Goal: Task Accomplishment & Management: Complete application form

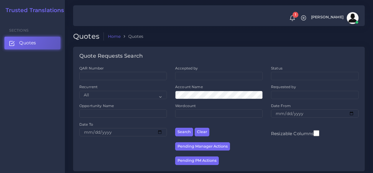
scroll to position [59, 0]
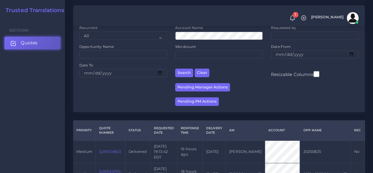
click at [37, 45] on span "Quotes" at bounding box center [29, 43] width 17 height 6
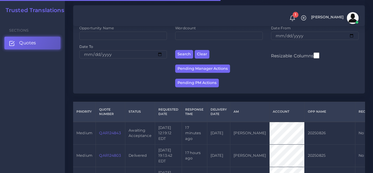
scroll to position [148, 0]
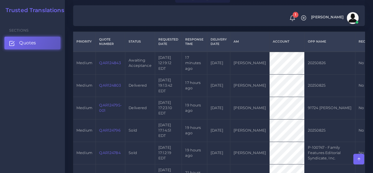
click at [103, 61] on link "QAR124843" at bounding box center [110, 62] width 22 height 4
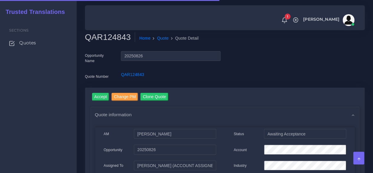
click at [120, 34] on h2 "QAR124843" at bounding box center [110, 37] width 50 height 10
copy h2 "QAR124843"
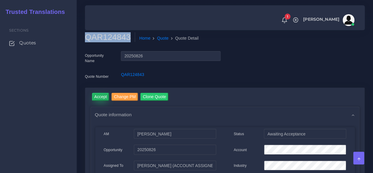
click at [103, 95] on input "Accept" at bounding box center [100, 97] width 17 height 8
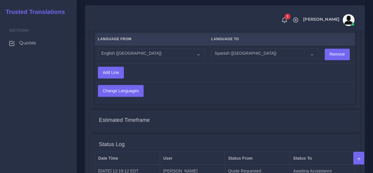
scroll to position [502, 0]
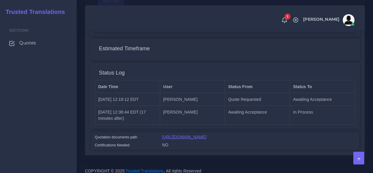
click at [195, 134] on link "[URL][DOMAIN_NAME]" at bounding box center [184, 136] width 44 height 5
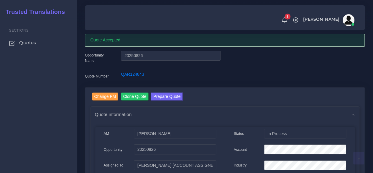
scroll to position [0, 0]
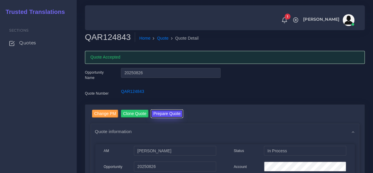
click at [172, 112] on button "Prepare Quote" at bounding box center [167, 113] width 32 height 8
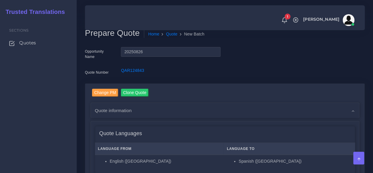
scroll to position [118, 0]
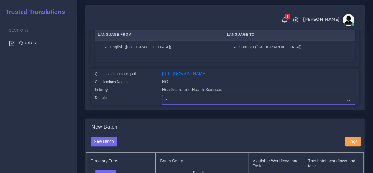
click at [175, 104] on select "- Advertising and Media Agriculture, Forestry and Fishing Architecture, Buildin…" at bounding box center [258, 99] width 193 height 10
select select "Human Resources - HR"
click at [162, 104] on select "- Advertising and Media Agriculture, Forestry and Fishing Architecture, Buildin…" at bounding box center [258, 99] width 193 height 10
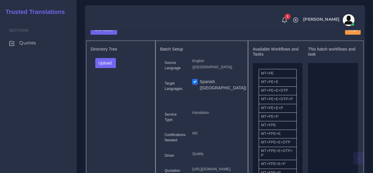
scroll to position [266, 0]
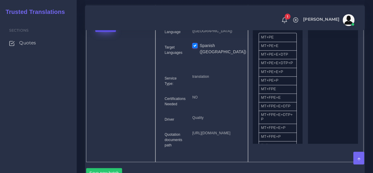
click at [108, 32] on button "Upload" at bounding box center [105, 27] width 21 height 10
click at [117, 53] on label "Files" at bounding box center [116, 48] width 41 height 7
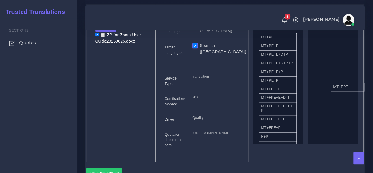
drag, startPoint x: 277, startPoint y: 103, endPoint x: 341, endPoint y: 97, distance: 64.9
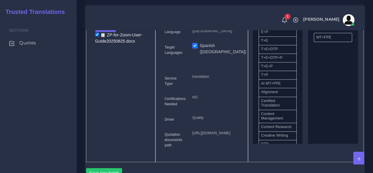
scroll to position [118, 0]
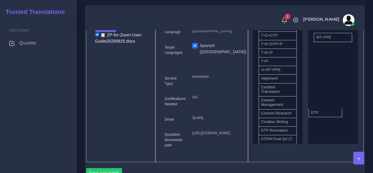
drag, startPoint x: 279, startPoint y: 145, endPoint x: 329, endPoint y: 120, distance: 55.3
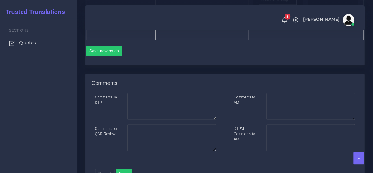
scroll to position [413, 0]
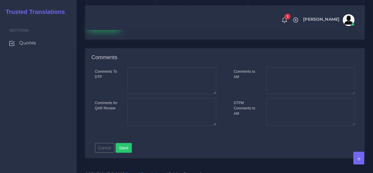
click at [102, 30] on button "Save new batch" at bounding box center [104, 25] width 36 height 10
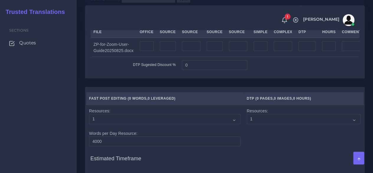
scroll to position [590, 0]
click at [165, 51] on input "number" at bounding box center [168, 46] width 16 height 10
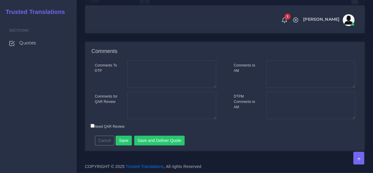
scroll to position [850, 0]
type input "36"
click at [123, 138] on button "Save" at bounding box center [124, 140] width 16 height 10
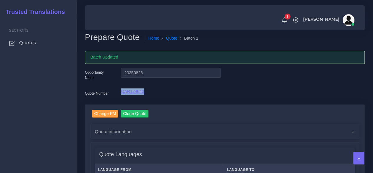
drag, startPoint x: 152, startPoint y: 91, endPoint x: 122, endPoint y: 90, distance: 30.1
click at [122, 90] on div "QAR124843" at bounding box center [171, 94] width 108 height 12
copy link "QAR124843"
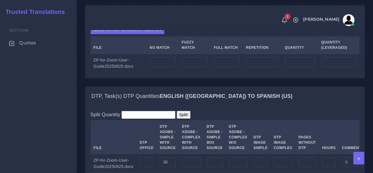
scroll to position [443, 0]
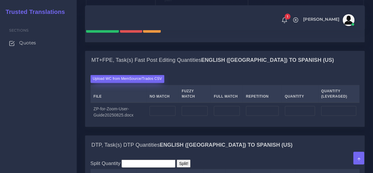
click at [125, 83] on label "Upload WC from MemSource/Trados CSV" at bounding box center [128, 79] width 74 height 8
click at [0, 0] on input "Upload WC from MemSource/Trados CSV" at bounding box center [0, 0] width 0 height 0
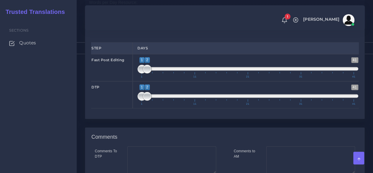
scroll to position [738, 0]
type input "2;2"
drag, startPoint x: 139, startPoint y: 140, endPoint x: 147, endPoint y: 141, distance: 8.3
click at [146, 100] on span at bounding box center [142, 95] width 9 height 9
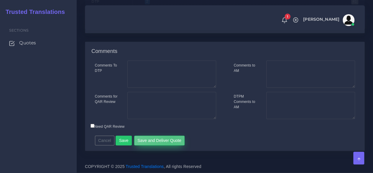
click at [167, 145] on button "Save and Deliver Quote" at bounding box center [159, 140] width 51 height 10
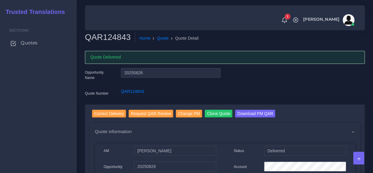
click at [25, 42] on span "Quotes" at bounding box center [29, 43] width 17 height 6
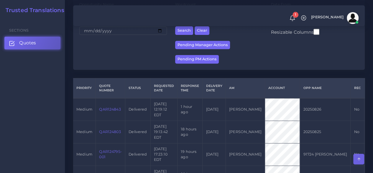
scroll to position [89, 0]
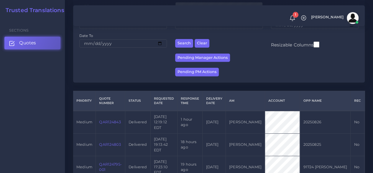
click at [48, 49] on ul "Sections Quotes" at bounding box center [32, 35] width 65 height 34
click at [44, 46] on link "Quotes" at bounding box center [32, 43] width 56 height 12
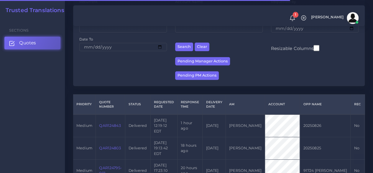
scroll to position [148, 0]
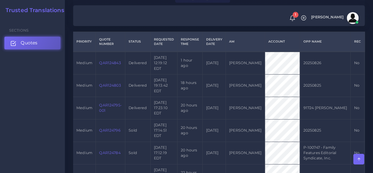
click at [42, 46] on link "Quotes" at bounding box center [32, 43] width 56 height 12
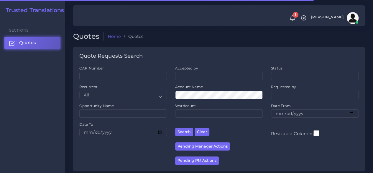
scroll to position [118, 0]
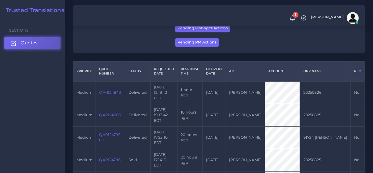
click at [34, 47] on link "Quotes" at bounding box center [32, 43] width 56 height 12
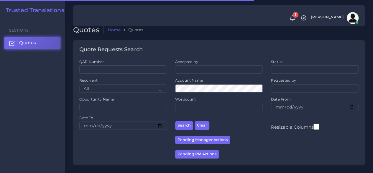
scroll to position [148, 0]
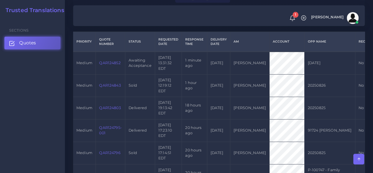
click at [113, 63] on link "QAR124852" at bounding box center [109, 62] width 21 height 4
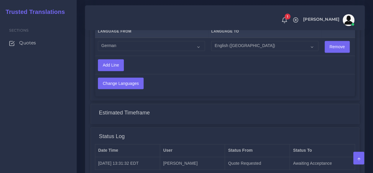
scroll to position [461, 0]
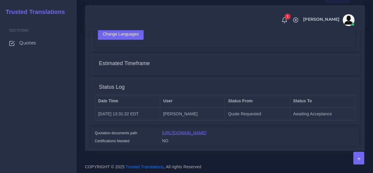
click at [196, 130] on link "[URL][DOMAIN_NAME]" at bounding box center [184, 132] width 44 height 5
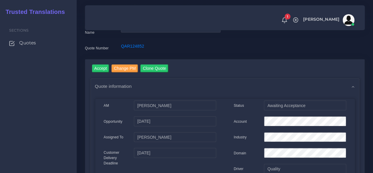
scroll to position [0, 0]
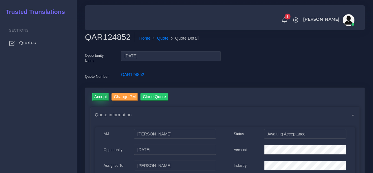
click at [100, 98] on input "Accept" at bounding box center [100, 97] width 17 height 8
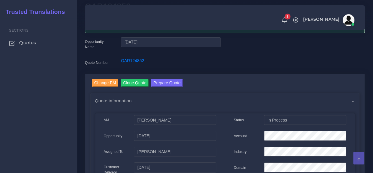
scroll to position [59, 0]
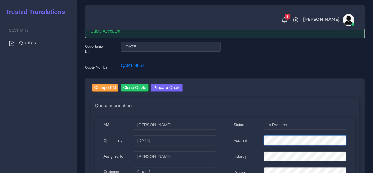
scroll to position [0, 0]
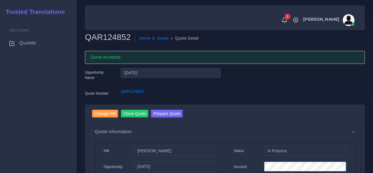
click at [123, 35] on h2 "QAR124852" at bounding box center [110, 37] width 50 height 10
copy h2 "QAR124852"
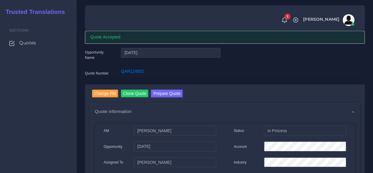
scroll to position [30, 0]
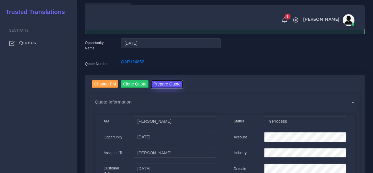
click at [177, 85] on button "Prepare Quote" at bounding box center [167, 84] width 32 height 8
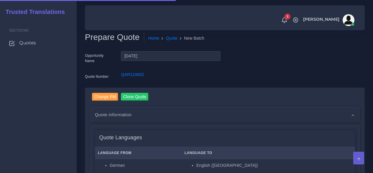
scroll to position [118, 0]
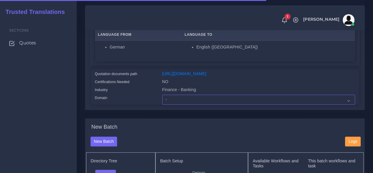
click at [181, 104] on select "- Advertising and Media Agriculture, Forestry and Fishing Architecture, Buildin…" at bounding box center [258, 99] width 193 height 10
select select "Finance - Banking"
click at [162, 104] on select "- Advertising and Media Agriculture, Forestry and Fishing Architecture, Buildin…" at bounding box center [258, 99] width 193 height 10
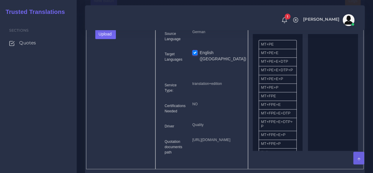
scroll to position [266, 0]
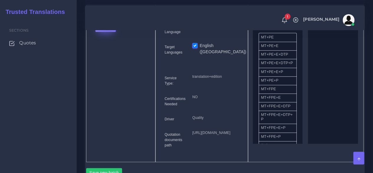
click at [109, 32] on button "Upload" at bounding box center [105, 27] width 21 height 10
click at [112, 53] on label "Files" at bounding box center [116, 48] width 41 height 7
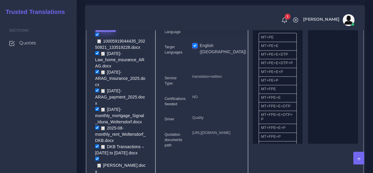
click at [109, 32] on button "Upload" at bounding box center [105, 27] width 21 height 10
click at [106, 53] on label "Files" at bounding box center [116, 48] width 41 height 7
drag, startPoint x: 280, startPoint y: 103, endPoint x: 304, endPoint y: 104, distance: 24.2
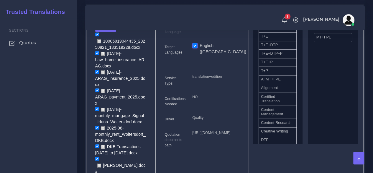
scroll to position [118, 0]
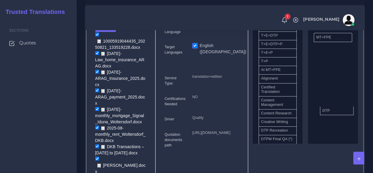
drag, startPoint x: 272, startPoint y: 147, endPoint x: 333, endPoint y: 121, distance: 66.9
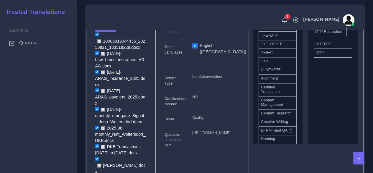
drag, startPoint x: 283, startPoint y: 146, endPoint x: 337, endPoint y: 41, distance: 118.5
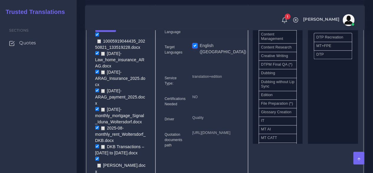
scroll to position [295, 0]
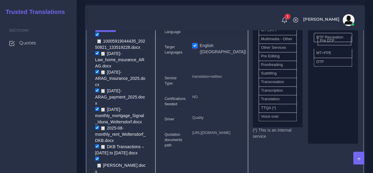
drag, startPoint x: 274, startPoint y: 89, endPoint x: 333, endPoint y: 54, distance: 68.7
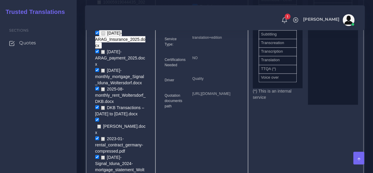
scroll to position [413, 0]
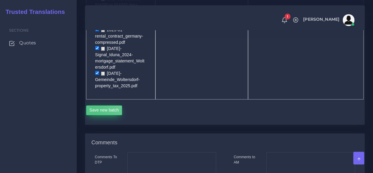
click at [93, 107] on button "Save new batch" at bounding box center [104, 110] width 36 height 10
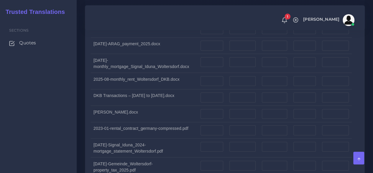
scroll to position [620, 0]
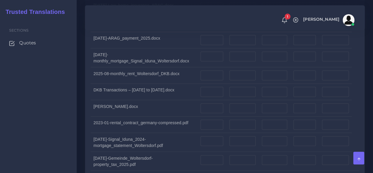
click at [68, 119] on div "Sections Quotes" at bounding box center [38, 95] width 77 height 154
click at [210, 123] on input "number" at bounding box center [212, 125] width 23 height 10
type input "8"
click at [240, 124] on input "number" at bounding box center [243, 125] width 26 height 10
drag, startPoint x: 238, startPoint y: 121, endPoint x: 220, endPoint y: 121, distance: 18.6
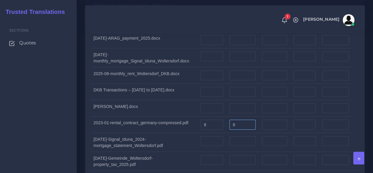
click at [220, 121] on tr "2023-01-rental_contract_germany-compressed.pdf 8 8" at bounding box center [225, 124] width 269 height 17
type input "8"
drag, startPoint x: 212, startPoint y: 121, endPoint x: 187, endPoint y: 122, distance: 25.4
click at [187, 122] on tr "2023-01-rental_contract_germany-compressed.pdf 8 8" at bounding box center [225, 124] width 269 height 17
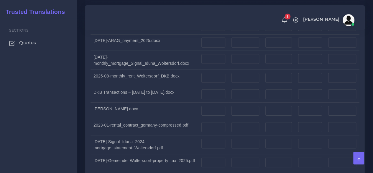
scroll to position [944, 0]
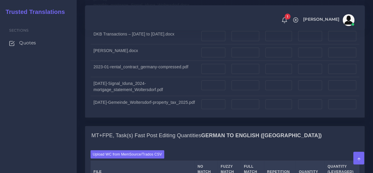
type input "7"
click at [212, 64] on input "number" at bounding box center [214, 69] width 24 height 10
click at [209, 65] on input "5500" at bounding box center [214, 69] width 24 height 10
click at [211, 65] on input "5600" at bounding box center [214, 69] width 24 height 10
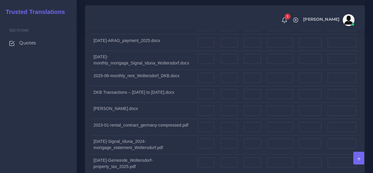
scroll to position [1151, 0]
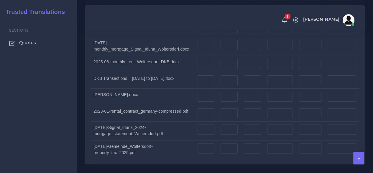
type input "5650"
click at [206, 110] on input "number" at bounding box center [206, 113] width 17 height 10
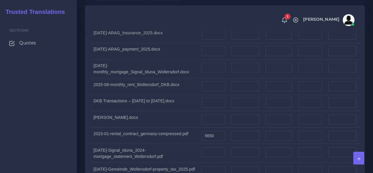
scroll to position [915, 0]
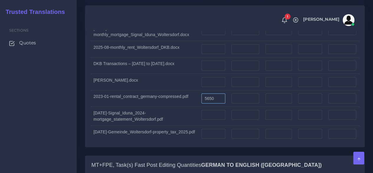
type input "0"
drag, startPoint x: 213, startPoint y: 95, endPoint x: 194, endPoint y: 95, distance: 19.5
click at [194, 95] on tr "2023-01-rental_contract_germany-compressed.pdf 5650" at bounding box center [225, 98] width 269 height 17
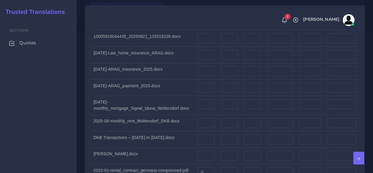
scroll to position [1151, 0]
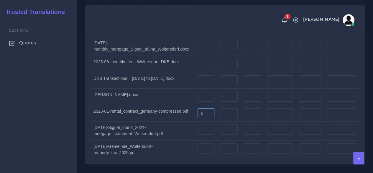
click at [205, 109] on input "0" at bounding box center [206, 113] width 17 height 10
paste input "565"
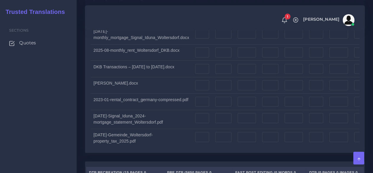
scroll to position [1446, 0]
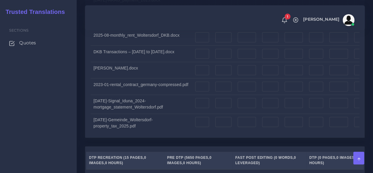
type input "5650"
click at [201, 90] on input "number" at bounding box center [202, 86] width 14 height 10
type input "15"
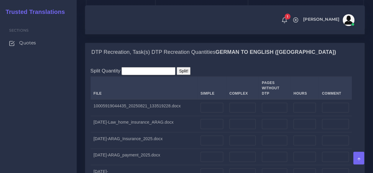
scroll to position [531, 0]
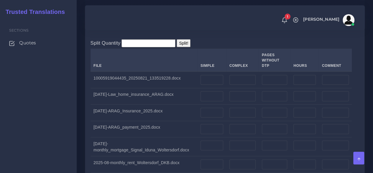
click at [83, 121] on div "DTP Recreation, Task(s) DTP Recreation Quantities German TO English (US) Split …" at bounding box center [225, 152] width 289 height 274
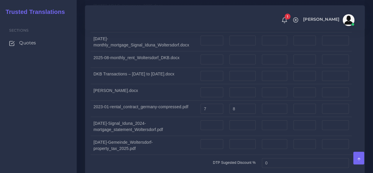
scroll to position [649, 0]
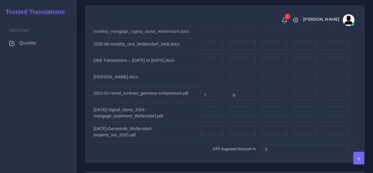
click at [82, 138] on div "DTP Recreation, Task(s) DTP Recreation Quantities German TO English (US) Split …" at bounding box center [225, 34] width 289 height 274
click at [211, 109] on input "number" at bounding box center [212, 112] width 23 height 10
type input "1"
click at [244, 107] on input "number" at bounding box center [243, 112] width 26 height 10
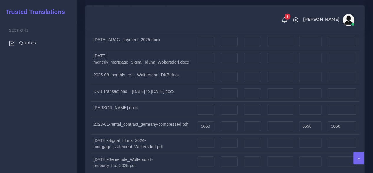
scroll to position [1210, 0]
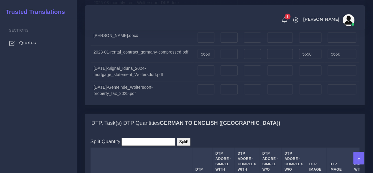
type input "2"
click at [212, 69] on input "number" at bounding box center [206, 70] width 17 height 10
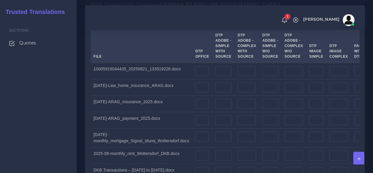
scroll to position [1446, 0]
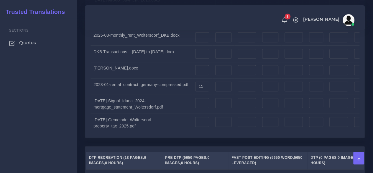
type input "600"
click at [207, 99] on td at bounding box center [202, 103] width 20 height 19
click at [203, 101] on input "number" at bounding box center [202, 103] width 14 height 10
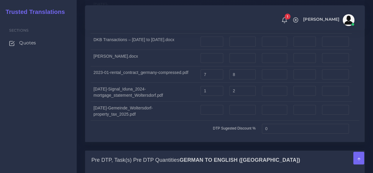
scroll to position [679, 0]
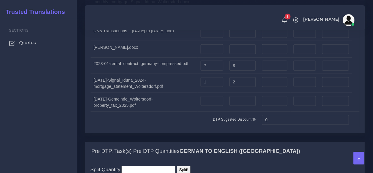
type input "3"
click at [89, 131] on div "DTP Recreation, Task(s) DTP Recreation Quantities German TO English (US) Split …" at bounding box center [225, 4] width 289 height 274
click at [217, 101] on input "number" at bounding box center [212, 101] width 23 height 10
click at [238, 97] on input "number" at bounding box center [243, 101] width 26 height 10
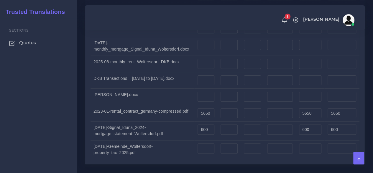
scroll to position [1180, 0]
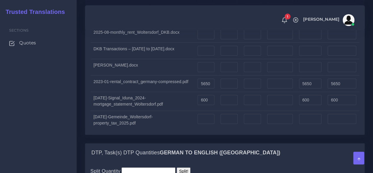
type input "1"
click at [207, 117] on input "number" at bounding box center [206, 119] width 17 height 10
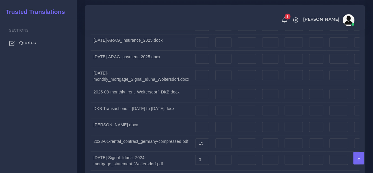
scroll to position [1446, 0]
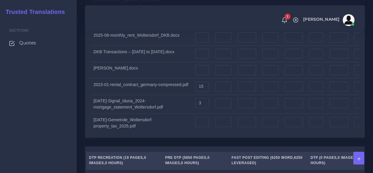
type input "250"
click at [204, 123] on input "number" at bounding box center [202, 122] width 14 height 10
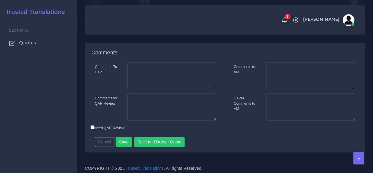
scroll to position [1783, 0]
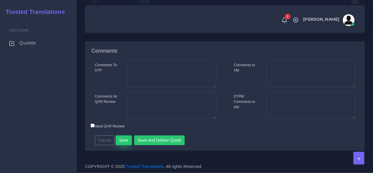
type input "1"
click at [127, 138] on button "Save" at bounding box center [124, 140] width 16 height 10
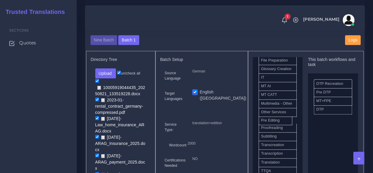
scroll to position [280, 0]
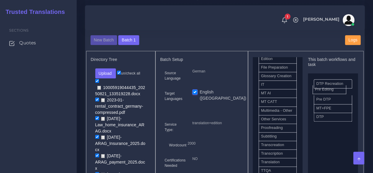
drag, startPoint x: 282, startPoint y: 129, endPoint x: 336, endPoint y: 98, distance: 62.1
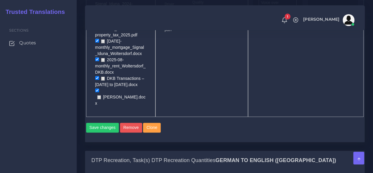
scroll to position [413, 0]
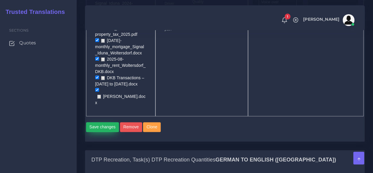
click at [108, 122] on button "Save changes" at bounding box center [102, 127] width 33 height 10
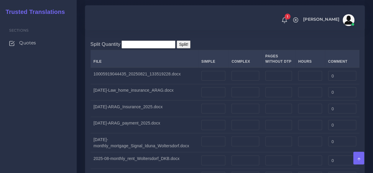
scroll to position [826, 0]
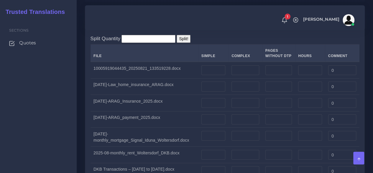
drag, startPoint x: 52, startPoint y: 127, endPoint x: 67, endPoint y: 122, distance: 15.8
click at [52, 127] on div "Sections Quotes" at bounding box center [38, 95] width 77 height 154
click at [220, 71] on td at bounding box center [213, 70] width 30 height 17
click at [220, 69] on input "number" at bounding box center [214, 70] width 24 height 10
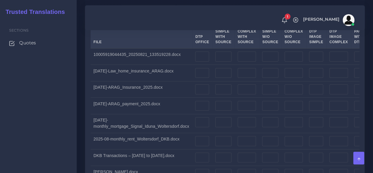
scroll to position [1357, 0]
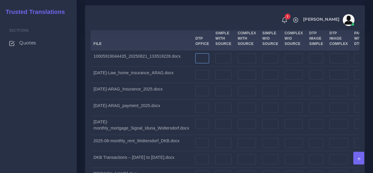
click at [199, 60] on input "number" at bounding box center [202, 58] width 14 height 10
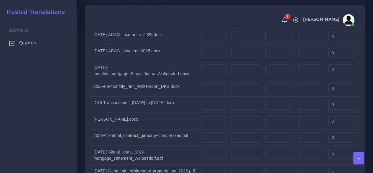
scroll to position [826, 0]
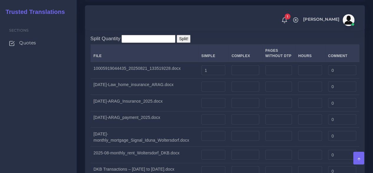
click at [55, 142] on div "Sections Quotes" at bounding box center [38, 95] width 77 height 154
click at [72, 121] on div "Sections Quotes" at bounding box center [38, 95] width 77 height 154
click at [217, 83] on input "number" at bounding box center [214, 86] width 24 height 10
click at [245, 83] on input "number" at bounding box center [245, 86] width 27 height 10
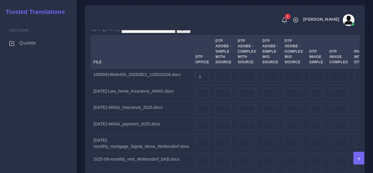
scroll to position [1357, 0]
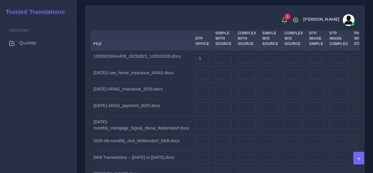
click at [200, 81] on td at bounding box center [202, 74] width 20 height 17
click at [202, 78] on input "number" at bounding box center [202, 75] width 14 height 10
click at [84, 111] on div "DTP, Task(s) DTP Quantities German TO English (US) Split Quantity Split! File D…" at bounding box center [225, 117] width 289 height 269
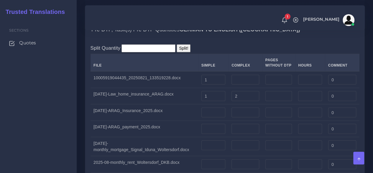
scroll to position [826, 0]
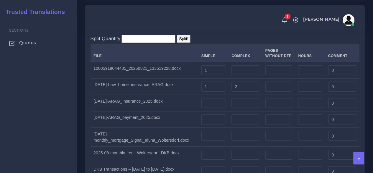
click at [86, 125] on div "Split Quantity Split! File Simple Complex Pages Without DTP Hours Comment 1 0 1…" at bounding box center [224, 141] width 279 height 223
click at [223, 102] on input "number" at bounding box center [214, 103] width 24 height 10
click at [248, 98] on input "number" at bounding box center [245, 103] width 27 height 10
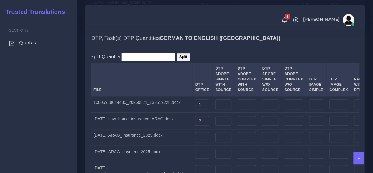
scroll to position [1357, 0]
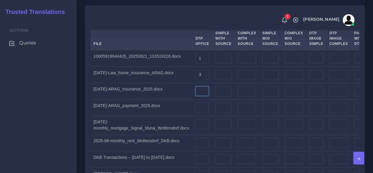
click at [199, 90] on input "number" at bounding box center [202, 91] width 14 height 10
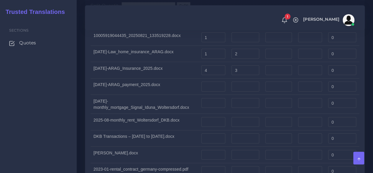
scroll to position [856, 0]
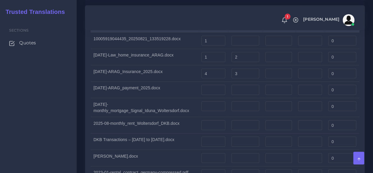
click at [87, 105] on div "Split Quantity Split! File Simple Complex Pages Without DTP Hours Comment 1 0 1…" at bounding box center [224, 111] width 279 height 223
click at [215, 88] on input "number" at bounding box center [214, 90] width 24 height 10
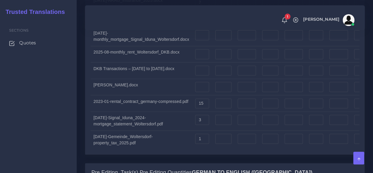
scroll to position [1387, 0]
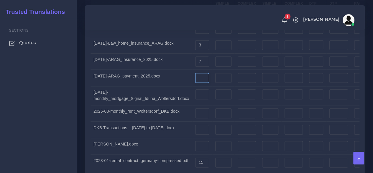
click at [198, 77] on input "number" at bounding box center [202, 78] width 14 height 10
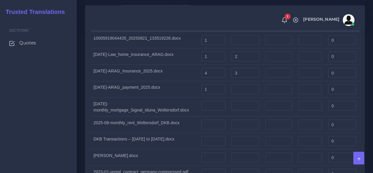
scroll to position [856, 0]
drag, startPoint x: 78, startPoint y: 110, endPoint x: 121, endPoint y: 113, distance: 43.1
click at [202, 104] on td at bounding box center [213, 107] width 30 height 19
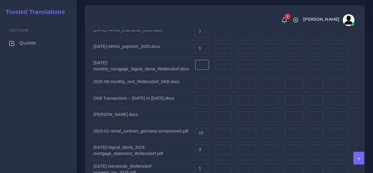
click at [200, 60] on input "number" at bounding box center [202, 65] width 14 height 10
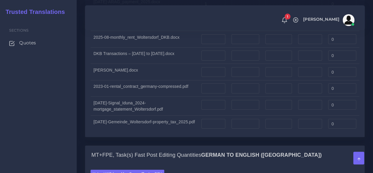
scroll to position [885, 0]
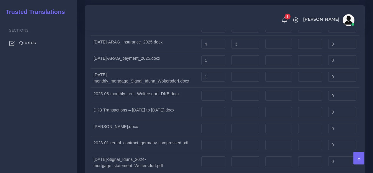
click at [63, 112] on div "Sections Quotes" at bounding box center [38, 95] width 77 height 154
click at [73, 115] on div "Sections Quotes" at bounding box center [38, 95] width 77 height 154
click at [215, 91] on input "number" at bounding box center [214, 96] width 24 height 10
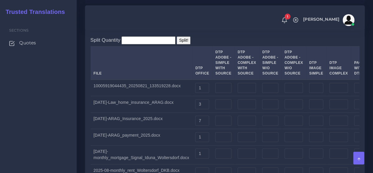
scroll to position [1387, 0]
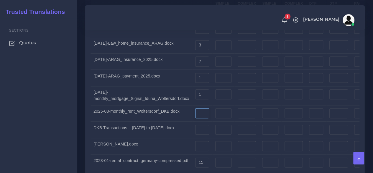
click at [204, 117] on input "number" at bounding box center [202, 113] width 14 height 10
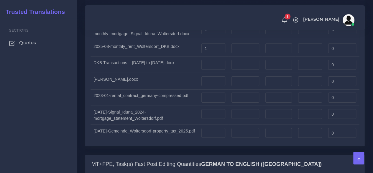
scroll to position [944, 0]
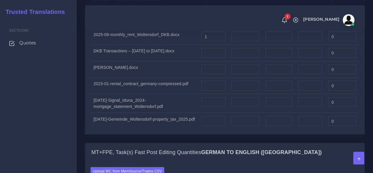
click at [73, 134] on div "Sections Quotes" at bounding box center [38, 95] width 77 height 154
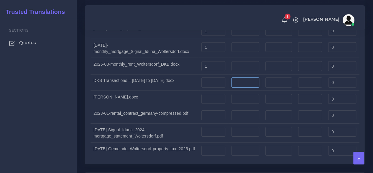
click at [240, 77] on input "number" at bounding box center [245, 82] width 27 height 10
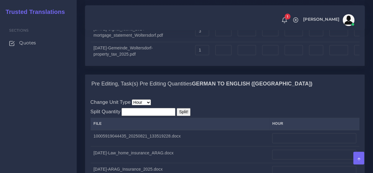
scroll to position [1446, 0]
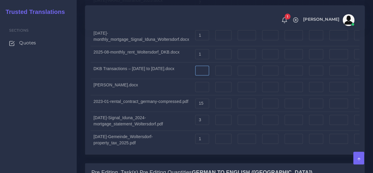
click at [199, 73] on input "number" at bounding box center [202, 71] width 14 height 10
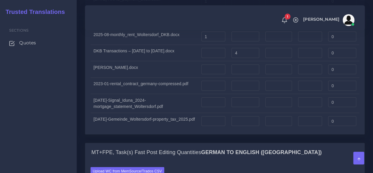
scroll to position [915, 0]
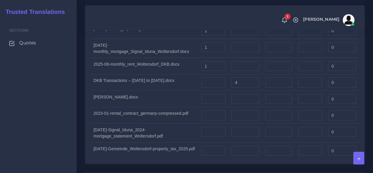
click at [65, 117] on div "Sections Quotes" at bounding box center [38, 95] width 77 height 154
click at [215, 94] on input "number" at bounding box center [214, 99] width 24 height 10
click at [241, 94] on input "number" at bounding box center [245, 99] width 27 height 10
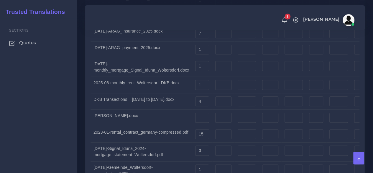
scroll to position [1416, 0]
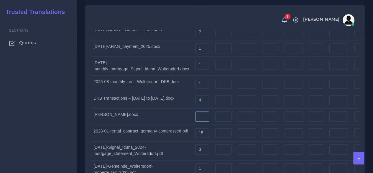
click at [203, 114] on input "number" at bounding box center [202, 116] width 14 height 10
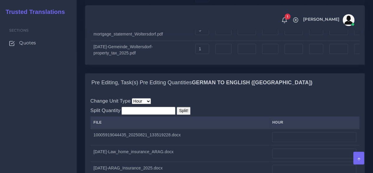
scroll to position [1564, 0]
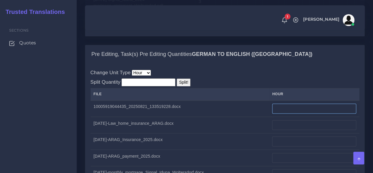
click at [295, 109] on input "number" at bounding box center [314, 108] width 84 height 10
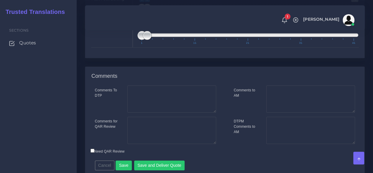
scroll to position [2081, 0]
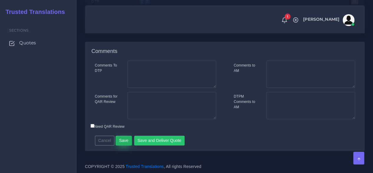
click at [121, 142] on button "Save" at bounding box center [124, 140] width 16 height 10
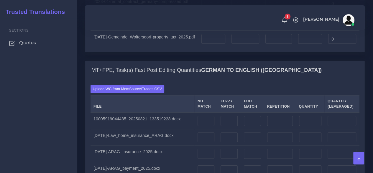
scroll to position [1033, 0]
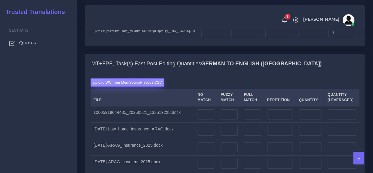
click at [132, 80] on label "Upload WC from MemSource/Trados CSV" at bounding box center [128, 82] width 74 height 8
click at [0, 0] on input "Upload WC from MemSource/Trados CSV" at bounding box center [0, 0] width 0 height 0
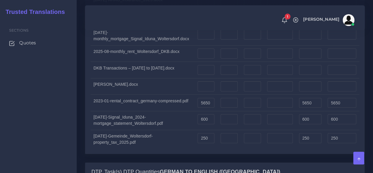
scroll to position [1210, 0]
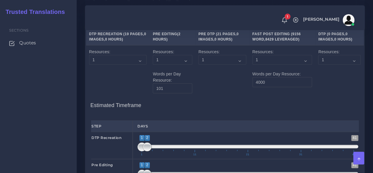
scroll to position [1800, 0]
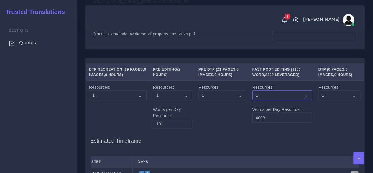
click at [261, 96] on select "1 2 3 4 5 6 7 8 9 10" at bounding box center [283, 95] width 60 height 10
select select "2"
click at [253, 92] on select "1 2 3 4 5 6 7 8 9 10" at bounding box center [283, 95] width 60 height 10
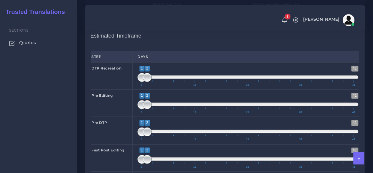
scroll to position [1918, 0]
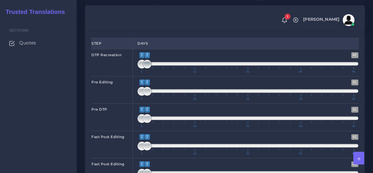
type input "1;1"
drag, startPoint x: 148, startPoint y: 66, endPoint x: 136, endPoint y: 69, distance: 13.0
click at [136, 69] on div "1 41 1 1 1 — 1 1 11 21 31 41 1;1" at bounding box center [248, 62] width 230 height 27
type input "1;1"
drag, startPoint x: 148, startPoint y: 94, endPoint x: 134, endPoint y: 96, distance: 13.8
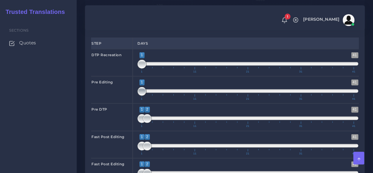
click at [134, 96] on div "1 41 1 1 1 — 1 1 11 21 31 41 1;1" at bounding box center [248, 89] width 230 height 27
type input "1;1"
drag, startPoint x: 148, startPoint y: 121, endPoint x: 141, endPoint y: 122, distance: 6.6
click at [141, 122] on span at bounding box center [142, 118] width 9 height 9
type input "1;3"
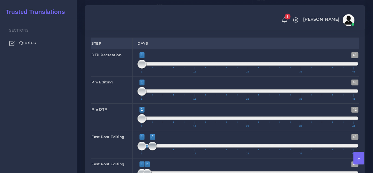
drag, startPoint x: 148, startPoint y: 146, endPoint x: 151, endPoint y: 146, distance: 3.0
click at [151, 146] on span at bounding box center [152, 145] width 9 height 9
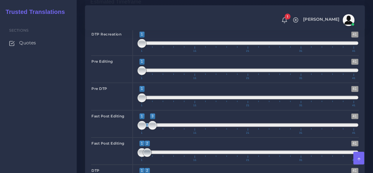
scroll to position [1948, 0]
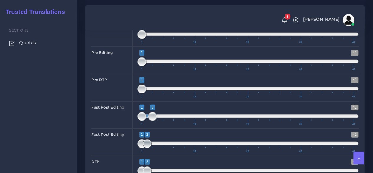
type input "1;3"
drag, startPoint x: 148, startPoint y: 146, endPoint x: 153, endPoint y: 146, distance: 5.0
click at [153, 146] on span at bounding box center [152, 143] width 9 height 9
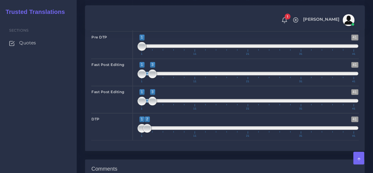
scroll to position [2007, 0]
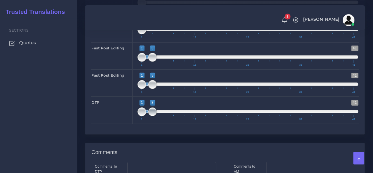
drag, startPoint x: 147, startPoint y: 113, endPoint x: 153, endPoint y: 113, distance: 6.8
click at [153, 113] on span at bounding box center [152, 111] width 9 height 9
type input "3;3"
drag, startPoint x: 142, startPoint y: 114, endPoint x: 153, endPoint y: 114, distance: 10.9
click at [153, 114] on span at bounding box center [152, 111] width 9 height 9
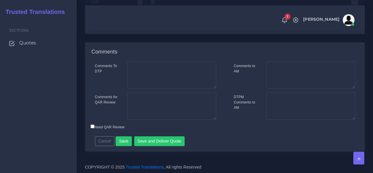
scroll to position [2108, 0]
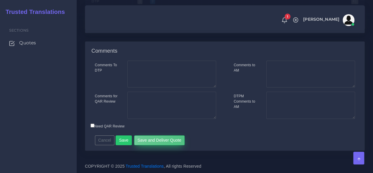
click at [179, 137] on button "Save and Deliver Quote" at bounding box center [159, 140] width 51 height 10
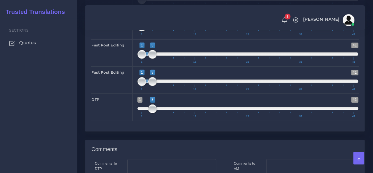
scroll to position [1990, 0]
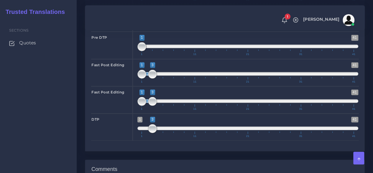
click at [45, 117] on div "Sections Quotes" at bounding box center [38, 95] width 77 height 154
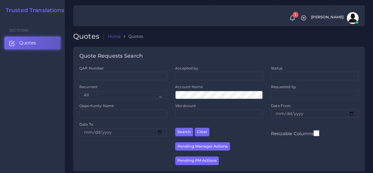
click at [117, 70] on div "QAR Number" at bounding box center [123, 73] width 88 height 14
click at [117, 74] on input "QAR Number" at bounding box center [123, 76] width 88 height 8
paste input "QAR116015"
type input "QAR116015"
click at [175, 127] on button "Search" at bounding box center [184, 131] width 18 height 9
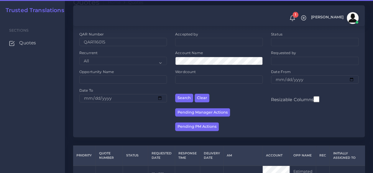
scroll to position [81, 0]
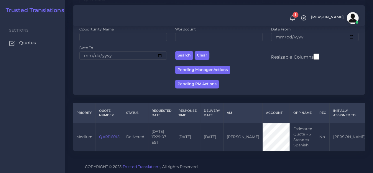
click at [107, 134] on link "QAR116015" at bounding box center [109, 136] width 20 height 4
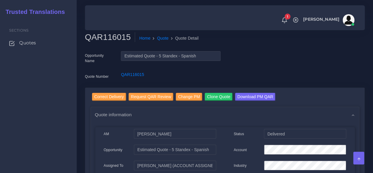
scroll to position [30, 0]
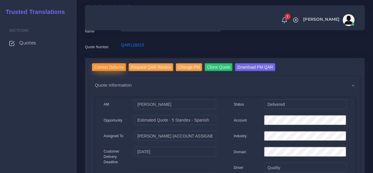
click at [110, 69] on input "Correct Delivery" at bounding box center [109, 67] width 34 height 8
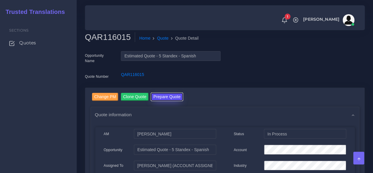
click at [174, 95] on button "Prepare Quote" at bounding box center [167, 97] width 32 height 8
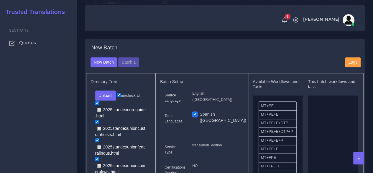
scroll to position [207, 0]
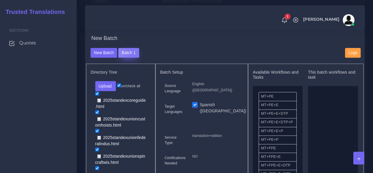
click at [133, 58] on button "Batch 1" at bounding box center [128, 53] width 21 height 10
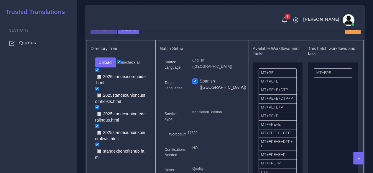
scroll to position [236, 0]
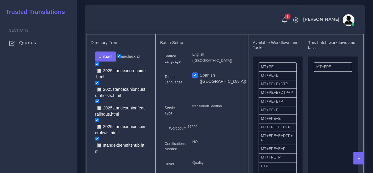
click at [60, 85] on div "Sections Quotes" at bounding box center [38, 95] width 77 height 154
click at [119, 58] on input "un/check all" at bounding box center [119, 56] width 4 height 4
checkbox input "false"
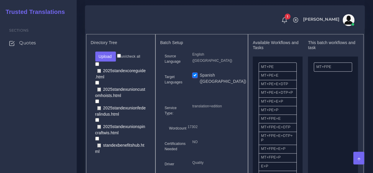
checkbox input "false"
click at [107, 61] on button "Upload" at bounding box center [105, 56] width 21 height 10
click at [106, 82] on label "Files" at bounding box center [116, 78] width 41 height 7
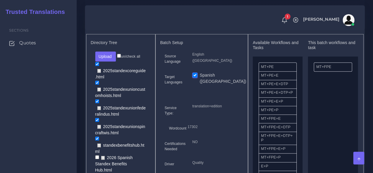
click at [121, 58] on input "un/check all" at bounding box center [119, 56] width 4 height 4
checkbox input "true"
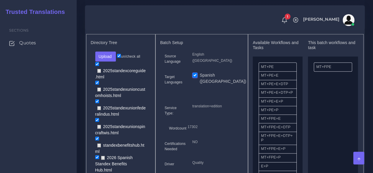
checkbox input "true"
click at [121, 58] on input "un/check all" at bounding box center [119, 56] width 4 height 4
checkbox input "false"
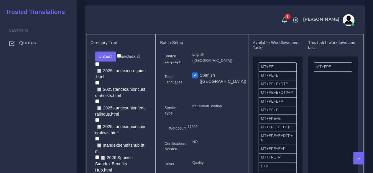
checkbox input "false"
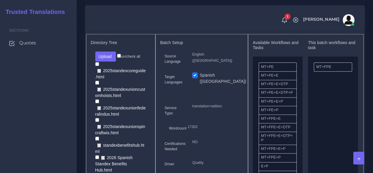
checkbox input "false"
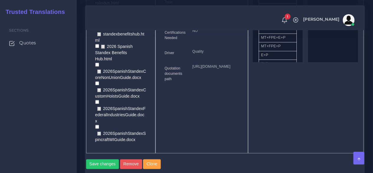
scroll to position [354, 0]
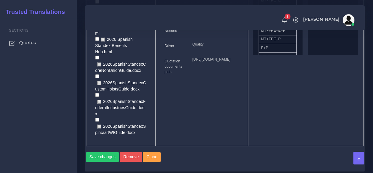
click at [97, 117] on input "checkbox" at bounding box center [97, 119] width 4 height 4
checkbox input "true"
click at [96, 93] on input "checkbox" at bounding box center [97, 95] width 4 height 4
checkbox input "true"
click at [96, 74] on input "checkbox" at bounding box center [97, 76] width 4 height 4
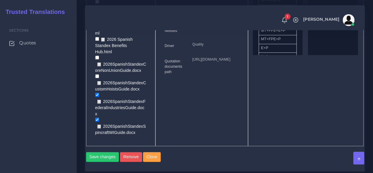
checkbox input "true"
click at [96, 56] on input "checkbox" at bounding box center [97, 57] width 4 height 4
checkbox input "true"
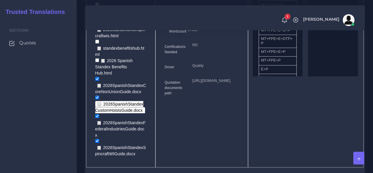
scroll to position [325, 0]
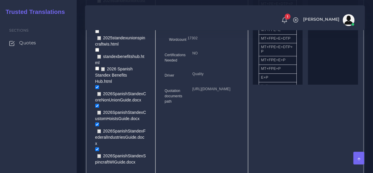
click at [95, 70] on input "checkbox" at bounding box center [97, 68] width 4 height 4
checkbox input "true"
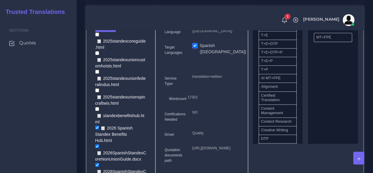
scroll to position [118, 0]
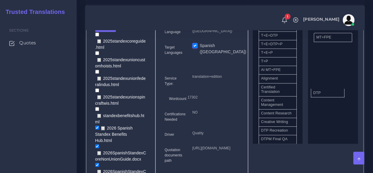
drag, startPoint x: 284, startPoint y: 141, endPoint x: 336, endPoint y: 97, distance: 68.5
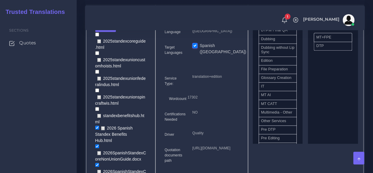
scroll to position [236, 0]
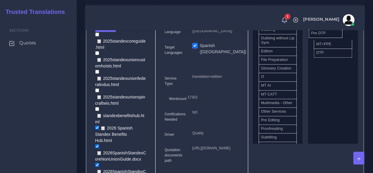
drag, startPoint x: 283, startPoint y: 137, endPoint x: 333, endPoint y: 36, distance: 112.7
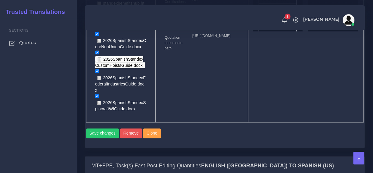
scroll to position [413, 0]
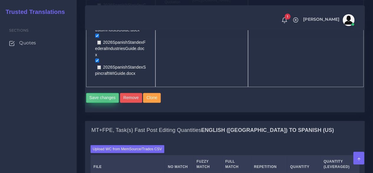
click at [105, 93] on button "Save changes" at bounding box center [102, 98] width 33 height 10
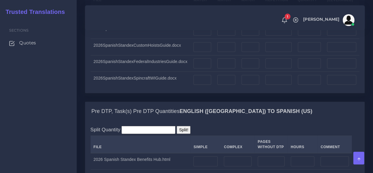
scroll to position [620, 0]
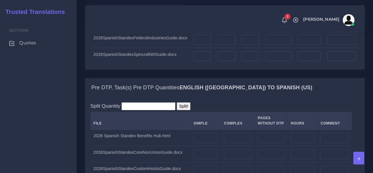
click at [67, 119] on div "Sections Quotes" at bounding box center [38, 95] width 77 height 154
click at [204, 133] on input "number" at bounding box center [206, 138] width 24 height 10
type input "7"
click at [240, 133] on input "number" at bounding box center [238, 138] width 28 height 10
type input "11"
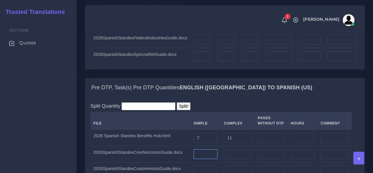
click at [205, 149] on input "number" at bounding box center [206, 154] width 24 height 10
type input "6"
click at [235, 149] on input "number" at bounding box center [238, 154] width 28 height 10
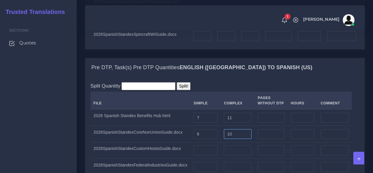
scroll to position [649, 0]
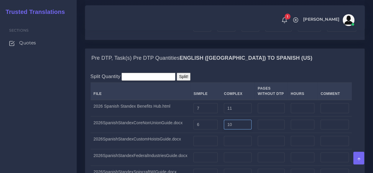
type input "10"
click at [211, 136] on input "number" at bounding box center [206, 141] width 24 height 10
type input "5"
click at [231, 136] on input "number" at bounding box center [238, 141] width 28 height 10
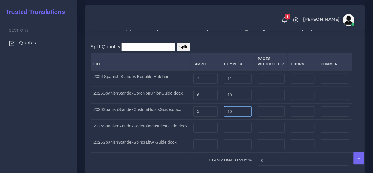
type input "10"
click at [205, 123] on input "number" at bounding box center [206, 128] width 24 height 10
type input "7"
drag, startPoint x: 237, startPoint y: 66, endPoint x: 204, endPoint y: 66, distance: 33.6
click at [204, 70] on tr "2026 Spanish Standex Benefits Hub.html 7 11" at bounding box center [225, 78] width 269 height 17
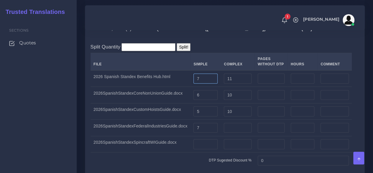
drag, startPoint x: 204, startPoint y: 66, endPoint x: 185, endPoint y: 68, distance: 18.9
click at [185, 70] on tr "2026 Spanish Standex Benefits Hub.html 7 11" at bounding box center [225, 78] width 269 height 17
drag, startPoint x: 237, startPoint y: 68, endPoint x: 213, endPoint y: 68, distance: 23.9
click at [213, 70] on tr "2026 Spanish Standex Benefits Hub.html 11" at bounding box center [225, 78] width 269 height 17
click at [232, 123] on input "number" at bounding box center [238, 128] width 28 height 10
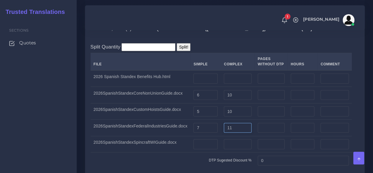
type input "11"
click at [207, 139] on input "number" at bounding box center [206, 144] width 24 height 10
type input "5"
click at [238, 139] on input "number" at bounding box center [238, 144] width 28 height 10
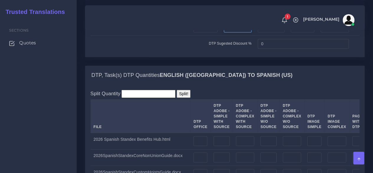
scroll to position [797, 0]
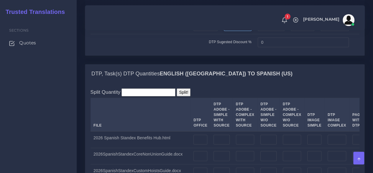
type input "8"
click at [264, 135] on input "number" at bounding box center [269, 140] width 16 height 10
click at [261, 153] on input "number" at bounding box center [269, 156] width 16 height 10
type input "6"
click at [283, 151] on input "number" at bounding box center [292, 156] width 19 height 10
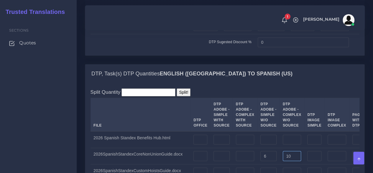
scroll to position [826, 0]
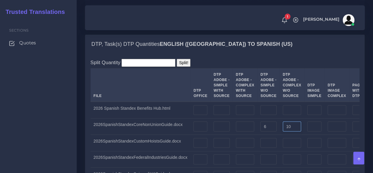
type input "10"
click at [264, 138] on input "number" at bounding box center [269, 143] width 16 height 10
type input "5"
click at [290, 140] on input "number" at bounding box center [292, 143] width 19 height 10
type input "10"
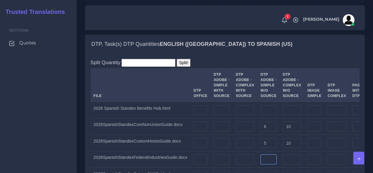
click at [262, 154] on input "number" at bounding box center [269, 159] width 16 height 10
type input "7"
click at [286, 154] on input "number" at bounding box center [292, 159] width 19 height 10
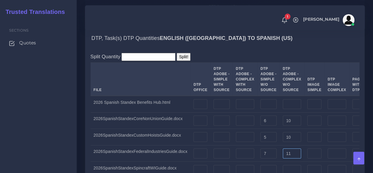
scroll to position [856, 0]
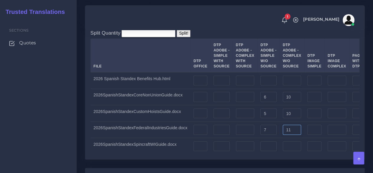
type input "11"
click at [264, 141] on input "number" at bounding box center [269, 146] width 16 height 10
type input "5"
click at [283, 141] on input "number" at bounding box center [292, 146] width 19 height 10
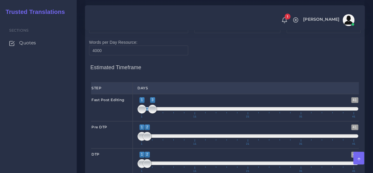
scroll to position [1177, 0]
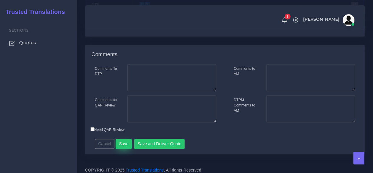
type input "8"
click at [123, 139] on button "Save" at bounding box center [124, 144] width 16 height 10
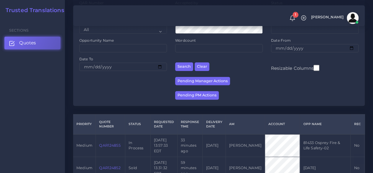
scroll to position [148, 0]
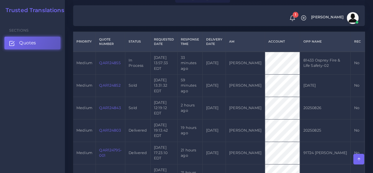
click at [107, 63] on link "QAR124855" at bounding box center [109, 62] width 21 height 4
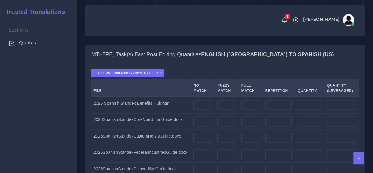
scroll to position [502, 0]
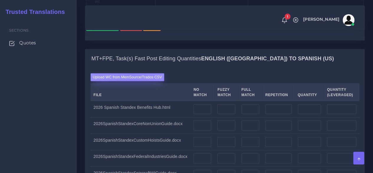
click at [132, 73] on label "Upload WC from MemSource/Trados CSV" at bounding box center [128, 77] width 74 height 8
click at [0, 0] on input "Upload WC from MemSource/Trados CSV" at bounding box center [0, 0] width 0 height 0
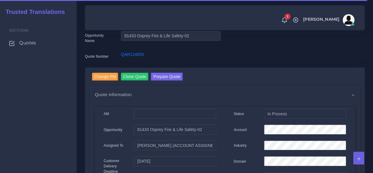
scroll to position [30, 0]
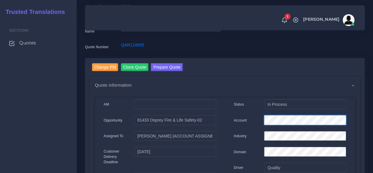
click at [251, 120] on div "Account" at bounding box center [290, 121] width 121 height 12
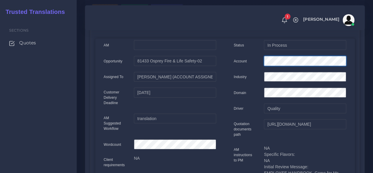
scroll to position [0, 0]
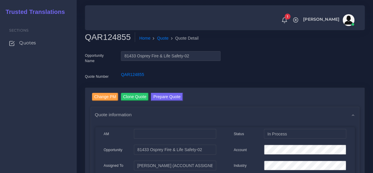
click at [117, 40] on h2 "QAR124855" at bounding box center [110, 37] width 50 height 10
copy h2 "QAR124855"
click at [245, 148] on div "Account" at bounding box center [290, 150] width 121 height 12
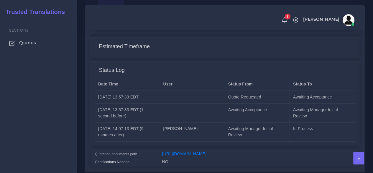
scroll to position [499, 0]
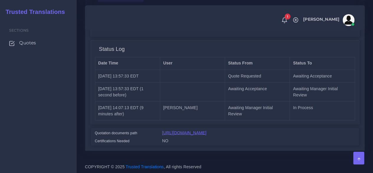
click at [184, 131] on link "[URL][DOMAIN_NAME]" at bounding box center [184, 132] width 44 height 5
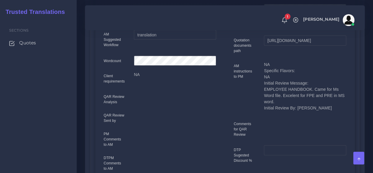
scroll to position [56, 0]
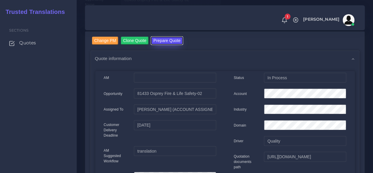
click at [162, 43] on button "Prepare Quote" at bounding box center [167, 41] width 32 height 8
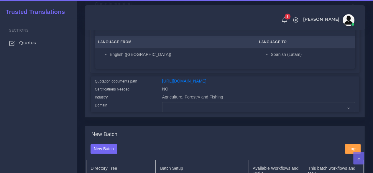
scroll to position [118, 0]
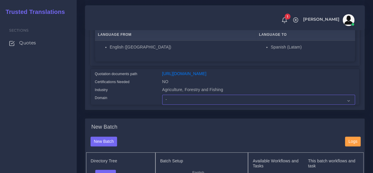
click at [178, 104] on select "- Advertising and Media Agriculture, Forestry and Fishing Architecture, Buildin…" at bounding box center [258, 99] width 193 height 10
select select "Human Resources - HR"
click at [162, 104] on select "- Advertising and Media Agriculture, Forestry and Fishing Architecture, Buildin…" at bounding box center [258, 99] width 193 height 10
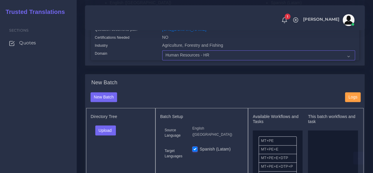
scroll to position [236, 0]
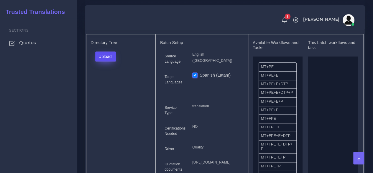
click at [104, 61] on button "Upload" at bounding box center [105, 56] width 21 height 10
click at [111, 82] on label "Files" at bounding box center [116, 78] width 41 height 7
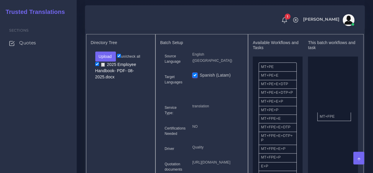
drag, startPoint x: 271, startPoint y: 131, endPoint x: 328, endPoint y: 125, distance: 56.4
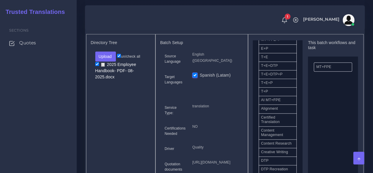
scroll to position [148, 0]
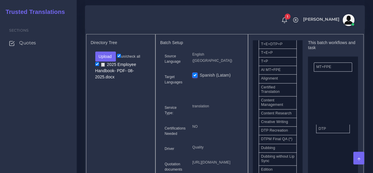
drag, startPoint x: 284, startPoint y: 148, endPoint x: 329, endPoint y: 139, distance: 45.7
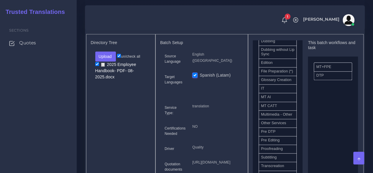
scroll to position [266, 0]
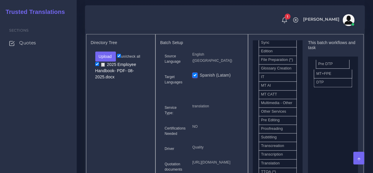
drag, startPoint x: 278, startPoint y: 153, endPoint x: 335, endPoint y: 74, distance: 97.9
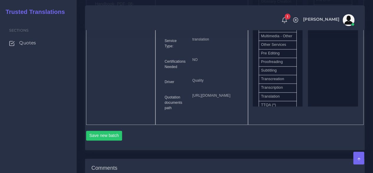
scroll to position [325, 0]
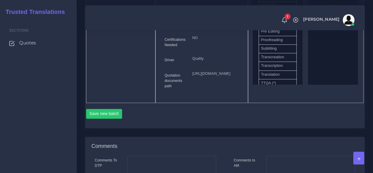
click at [109, 123] on div "Save new batch" at bounding box center [225, 113] width 278 height 20
click at [109, 119] on button "Save new batch" at bounding box center [104, 114] width 36 height 10
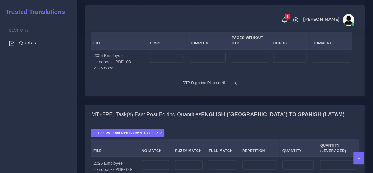
scroll to position [502, 0]
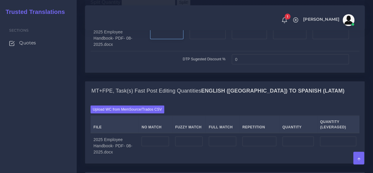
click at [187, 51] on td at bounding box center [167, 38] width 40 height 25
type input "70"
click at [209, 39] on input "number" at bounding box center [208, 34] width 36 height 10
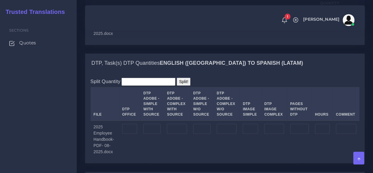
scroll to position [649, 0]
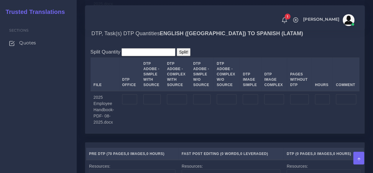
type input "2"
click at [136, 104] on input "number" at bounding box center [129, 99] width 15 height 10
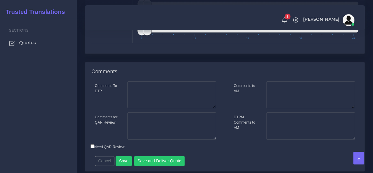
scroll to position [944, 0]
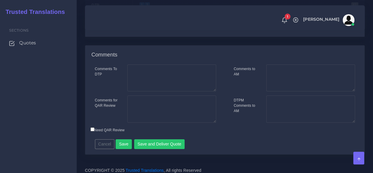
type input "72"
click at [149, 122] on textarea "Comments for QAR Review" at bounding box center [171, 108] width 89 height 27
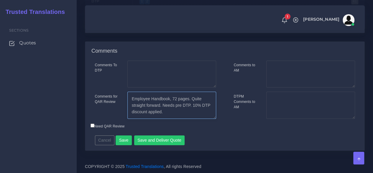
scroll to position [980, 0]
type textarea "Employee Handbook, 72 pages. Quite straight forward. Needs pre DTP. 10% DTP dis…"
click at [125, 140] on button "Save" at bounding box center [124, 140] width 16 height 10
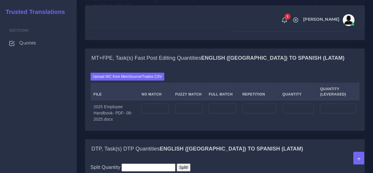
scroll to position [561, 0]
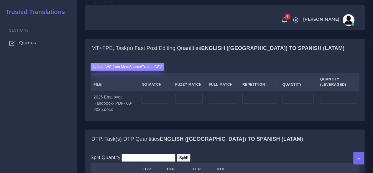
click at [155, 71] on label "Upload WC from MemSource/Trados CSV" at bounding box center [128, 67] width 74 height 8
click at [0, 0] on input "Upload WC from MemSource/Trados CSV" at bounding box center [0, 0] width 0 height 0
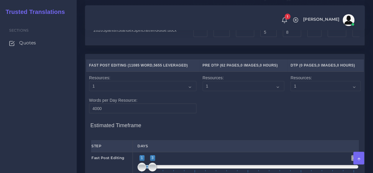
scroll to position [1003, 0]
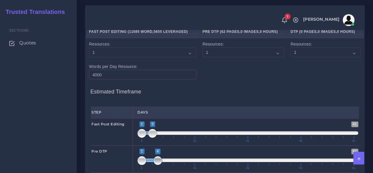
drag, startPoint x: 145, startPoint y: 157, endPoint x: 154, endPoint y: 158, distance: 9.5
click at [154, 158] on span at bounding box center [157, 160] width 9 height 9
drag, startPoint x: 142, startPoint y: 156, endPoint x: 156, endPoint y: 157, distance: 14.2
click at [156, 157] on span at bounding box center [157, 160] width 9 height 9
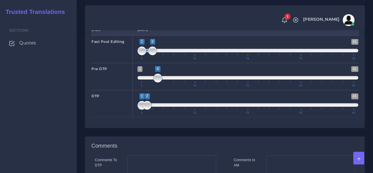
scroll to position [1033, 0]
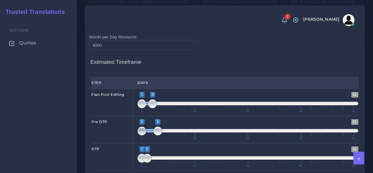
drag, startPoint x: 158, startPoint y: 128, endPoint x: 127, endPoint y: 128, distance: 31.3
click at [127, 128] on div "Pre DTP 1 41 1 4 1 — 4 1 11 21 31 41 1;4" at bounding box center [225, 129] width 277 height 27
type input "1;1"
drag, startPoint x: 156, startPoint y: 127, endPoint x: 132, endPoint y: 127, distance: 24.2
click at [132, 127] on div "Pre DTP 1 41 1 1 1 — 1 1 11 21 31 41 1;1" at bounding box center [225, 129] width 277 height 27
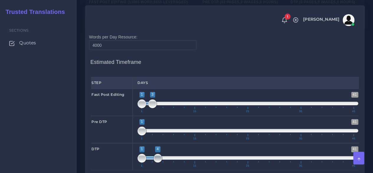
drag, startPoint x: 147, startPoint y: 155, endPoint x: 156, endPoint y: 156, distance: 8.6
click at [156, 156] on span at bounding box center [157, 157] width 9 height 9
type input "4;4"
drag, startPoint x: 142, startPoint y: 156, endPoint x: 161, endPoint y: 156, distance: 18.6
click at [161, 156] on span at bounding box center [157, 157] width 9 height 9
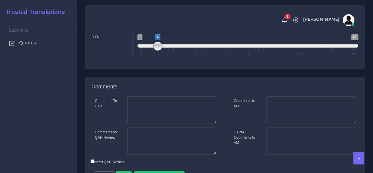
scroll to position [1177, 0]
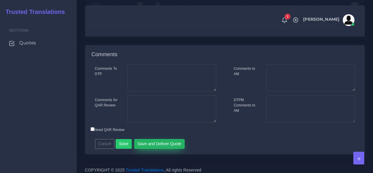
click at [161, 139] on button "Save and Deliver Quote" at bounding box center [159, 144] width 51 height 10
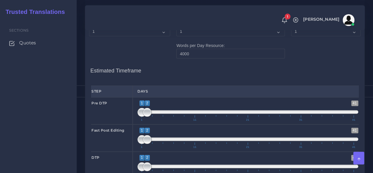
scroll to position [856, 0]
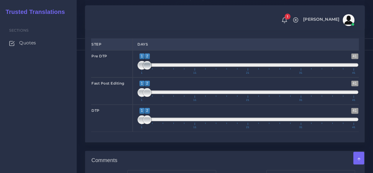
type input "1;1"
drag, startPoint x: 145, startPoint y: 100, endPoint x: 137, endPoint y: 102, distance: 7.9
click at [138, 74] on span "1 41 1 1 1 — 1 1 11 21 31 41" at bounding box center [248, 63] width 221 height 21
type input "1;7"
drag, startPoint x: 146, startPoint y: 125, endPoint x: 171, endPoint y: 126, distance: 24.5
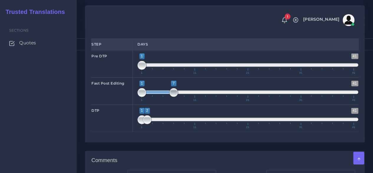
click at [171, 97] on span at bounding box center [173, 92] width 9 height 9
drag, startPoint x: 144, startPoint y: 152, endPoint x: 158, endPoint y: 152, distance: 14.2
click at [168, 128] on span "1 41 1 7 1 — 7 1 11 21 31 41" at bounding box center [248, 118] width 221 height 21
type input "7;7"
drag, startPoint x: 142, startPoint y: 153, endPoint x: 177, endPoint y: 154, distance: 34.8
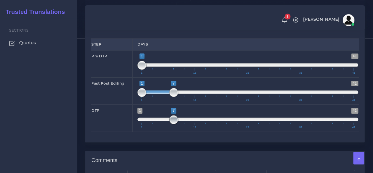
click at [177, 124] on span at bounding box center [173, 119] width 9 height 9
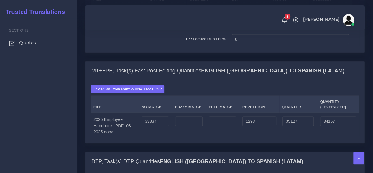
scroll to position [531, 0]
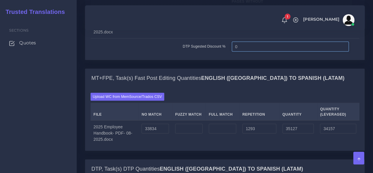
drag, startPoint x: 240, startPoint y: 85, endPoint x: 207, endPoint y: 86, distance: 32.8
click at [207, 54] on tr "DTP Sugested Discount % 0" at bounding box center [225, 46] width 269 height 16
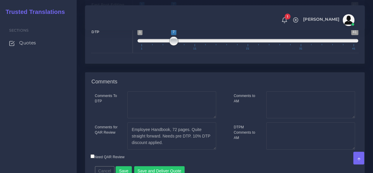
scroll to position [997, 0]
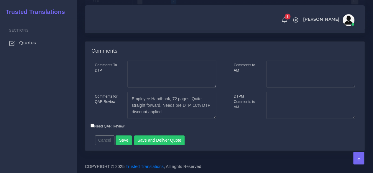
type input "10"
click at [179, 136] on div "Cancel Save Save and Deliver Quote Remember to fill in the estimated time for e…" at bounding box center [192, 138] width 202 height 14
click at [177, 138] on button "Save and Deliver Quote" at bounding box center [159, 140] width 51 height 10
